Goal: Communication & Community: Connect with others

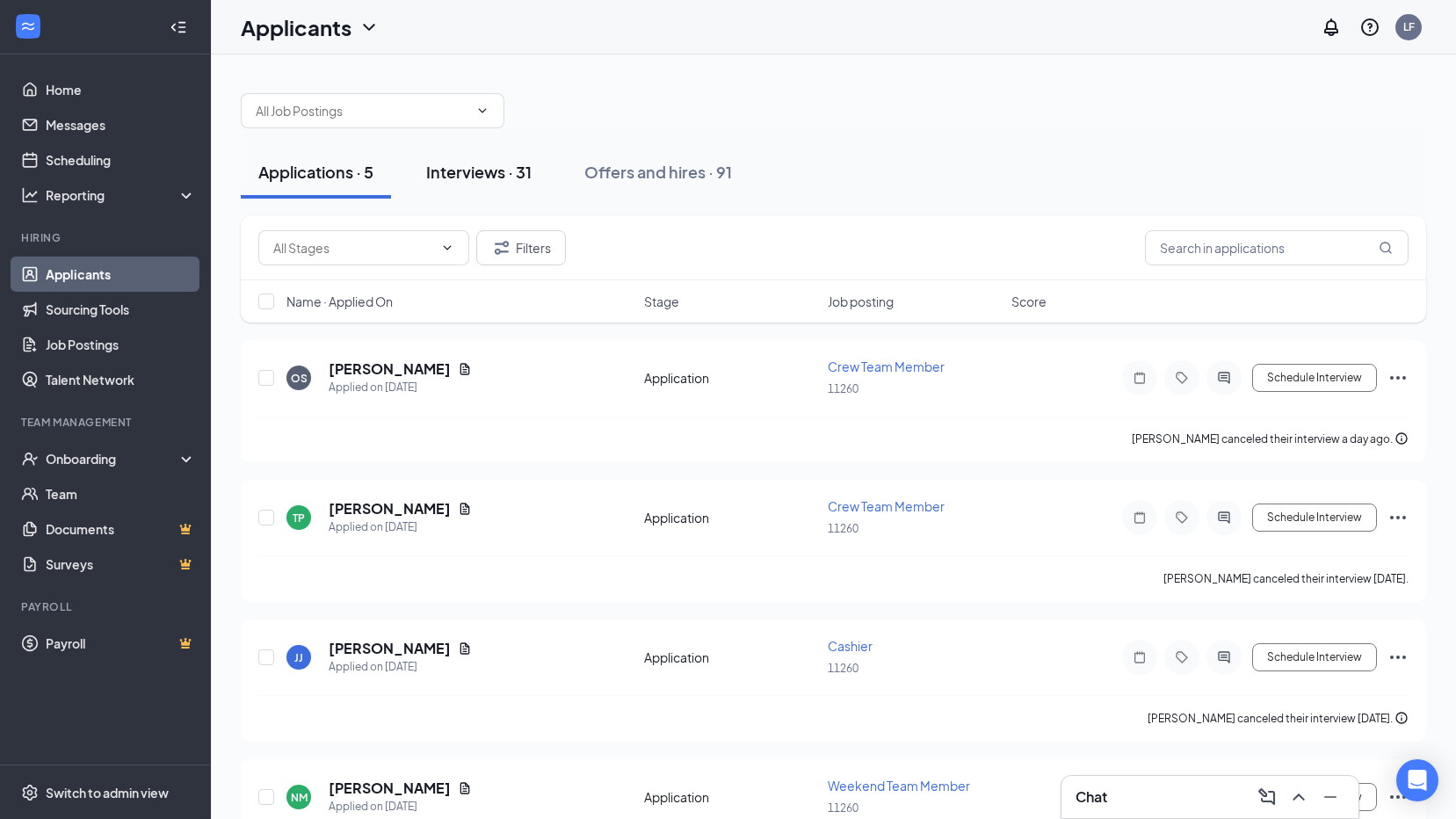
click at [491, 163] on div "Interviews · 31" at bounding box center [479, 171] width 106 height 22
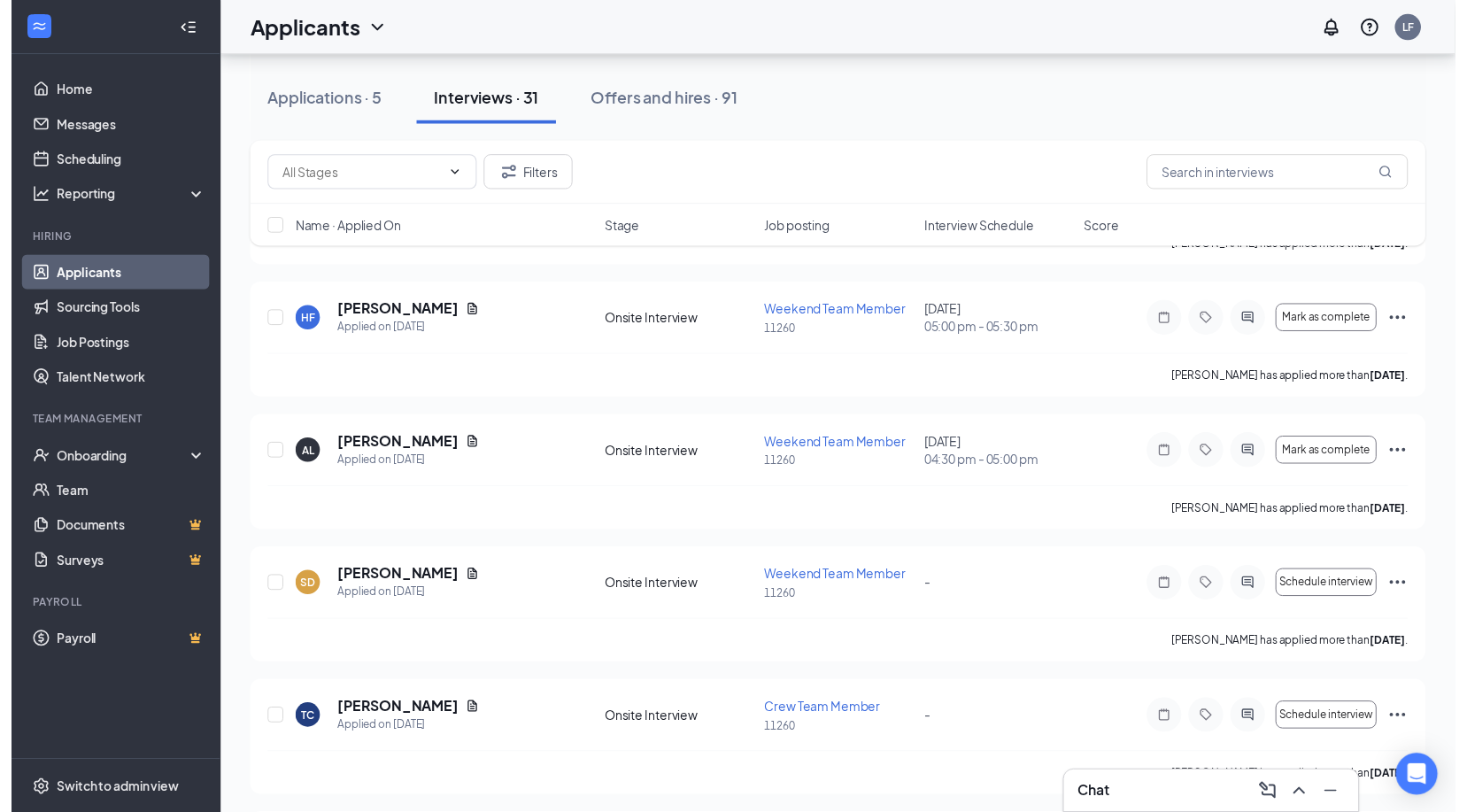
scroll to position [282, 0]
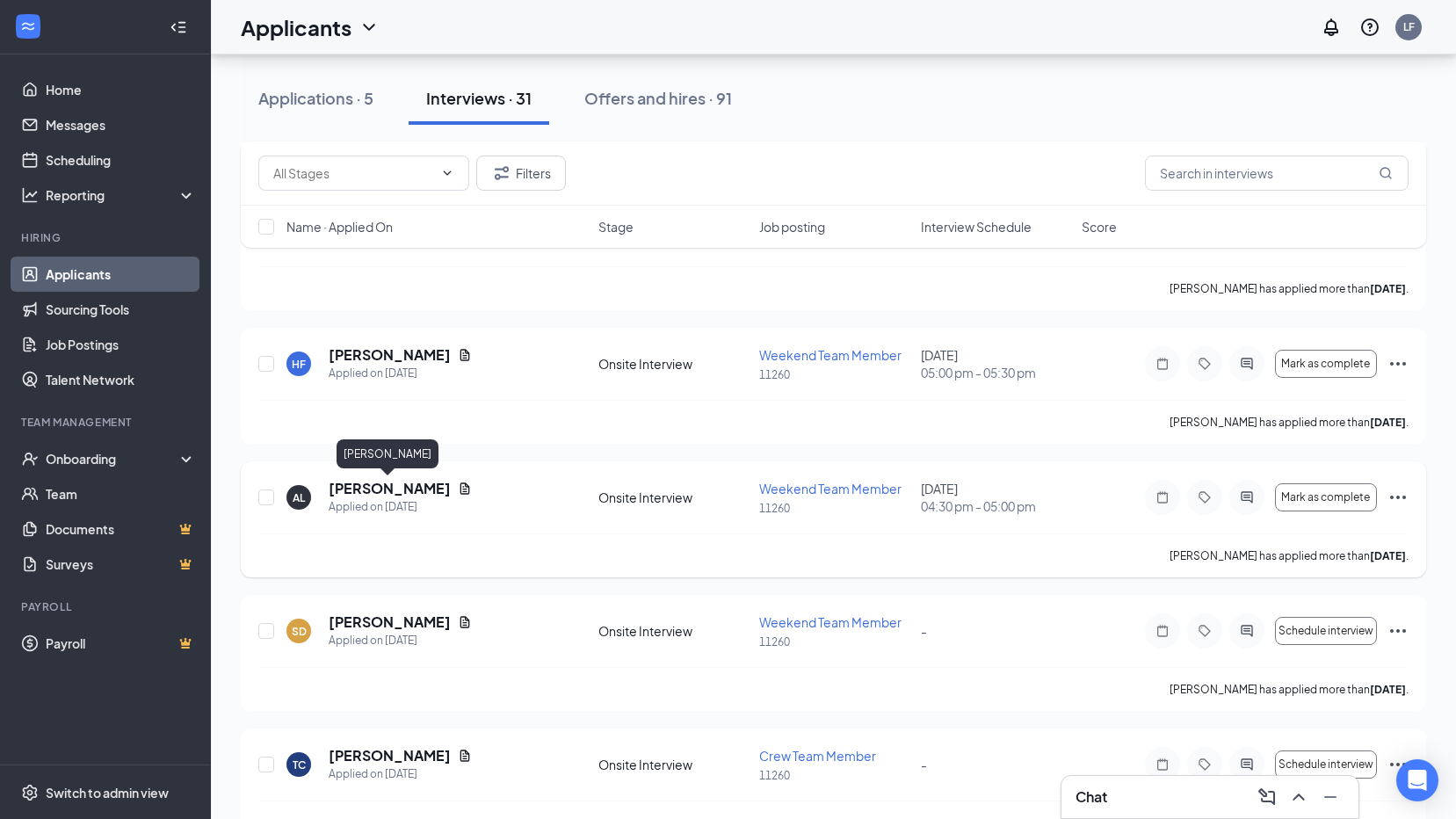
click at [380, 496] on h5 "[PERSON_NAME]" at bounding box center [389, 489] width 122 height 19
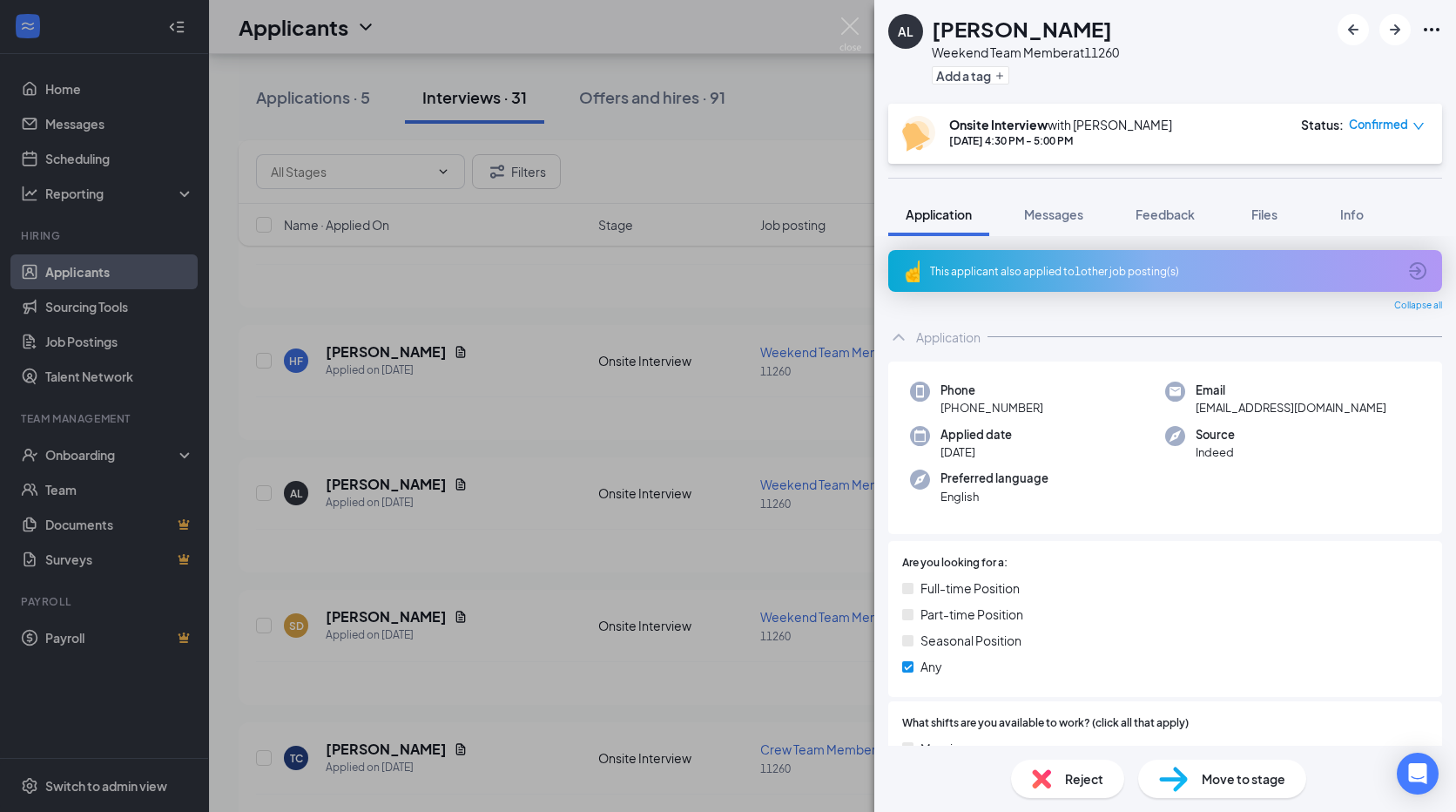
drag, startPoint x: 656, startPoint y: 269, endPoint x: 350, endPoint y: 178, distance: 319.2
click at [656, 268] on div "AL [PERSON_NAME] Weekend Team Member at 11260 Add a tag Onsite Interview with […" at bounding box center [728, 406] width 1456 height 812
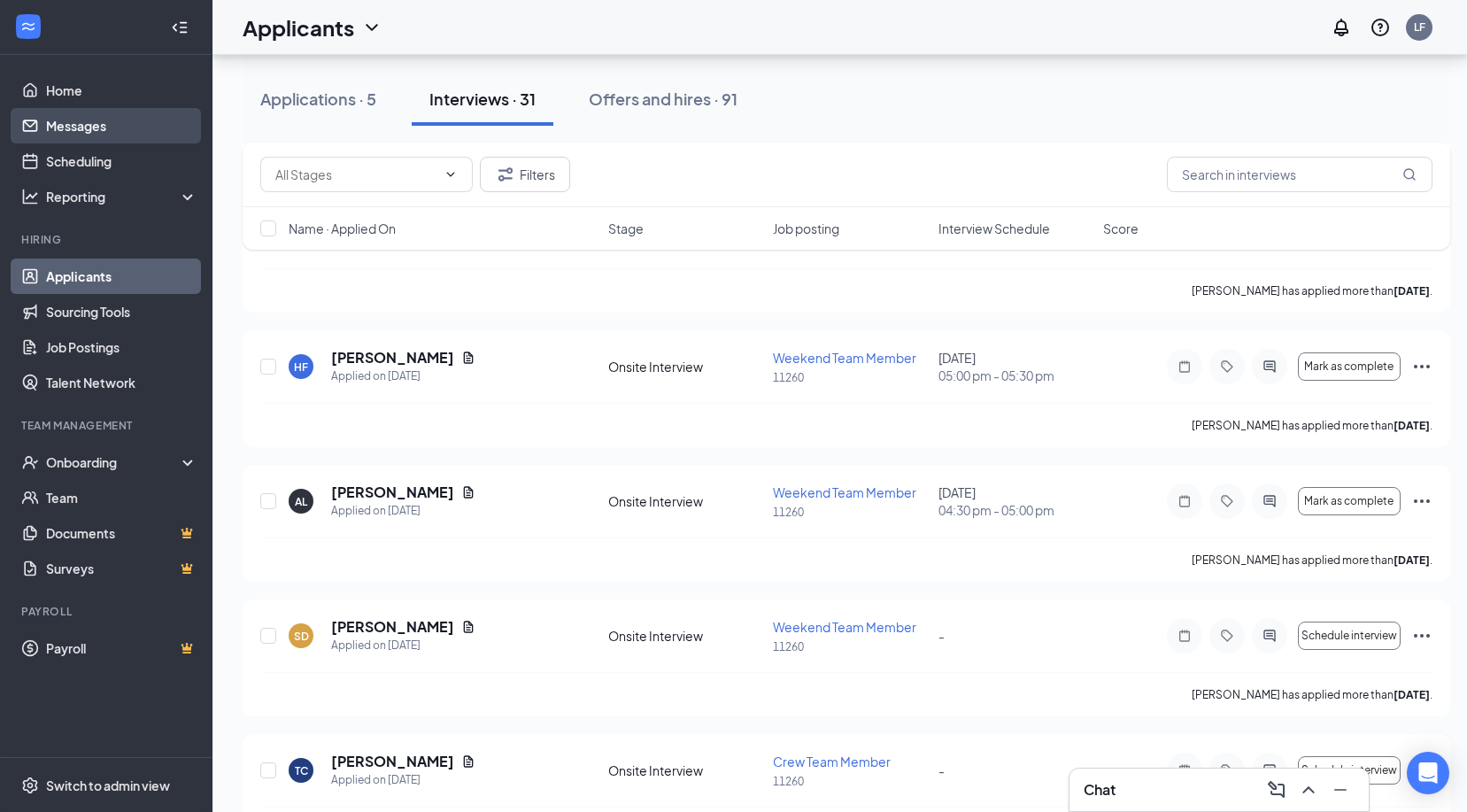
click at [127, 112] on link "Messages" at bounding box center [121, 126] width 151 height 35
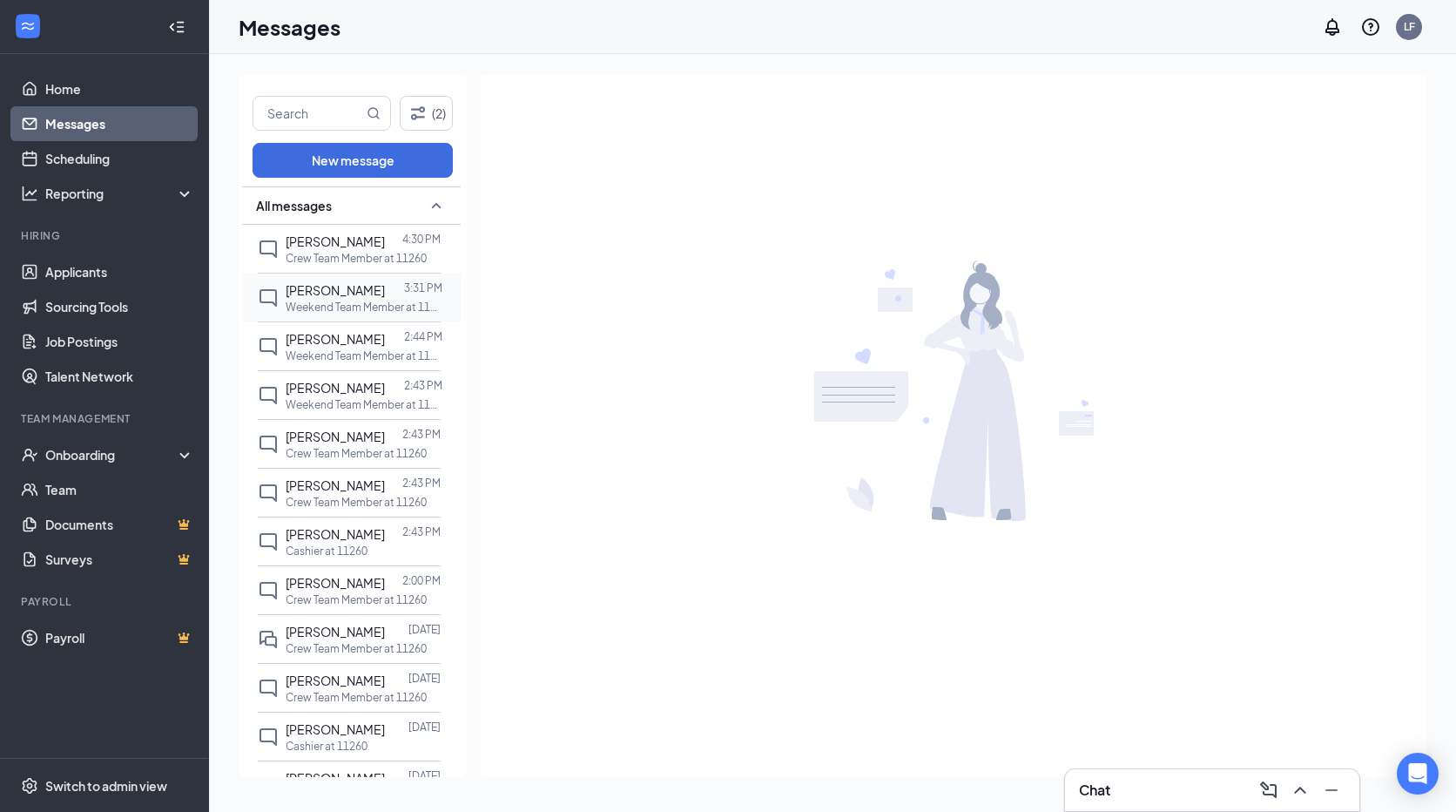
click at [336, 298] on div "[PERSON_NAME]" at bounding box center [335, 290] width 99 height 19
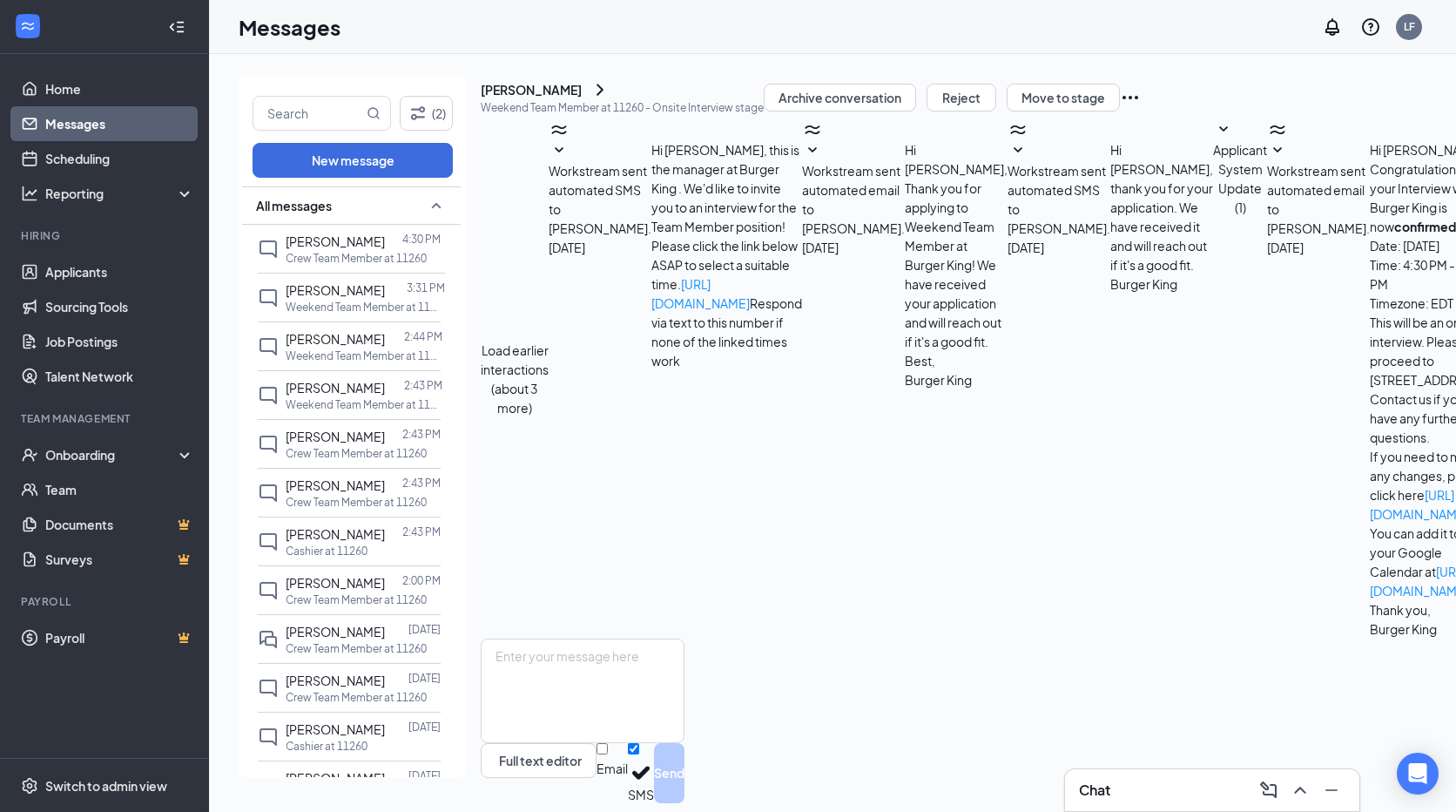
scroll to position [243, 0]
click at [336, 253] on p "Crew Team Member at 11260" at bounding box center [356, 258] width 141 height 15
